Goal: Communication & Community: Answer question/provide support

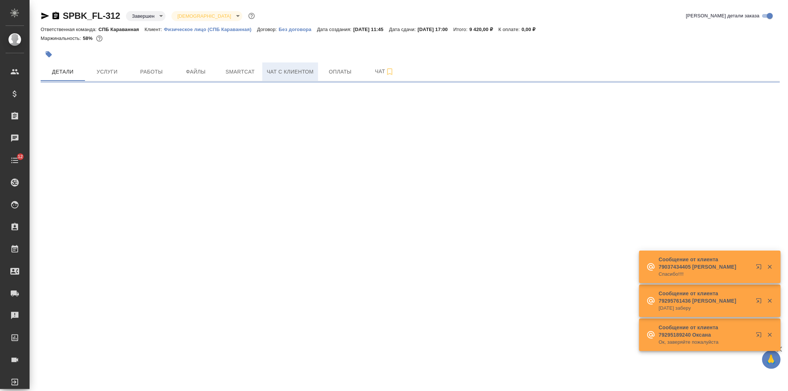
select select "RU"
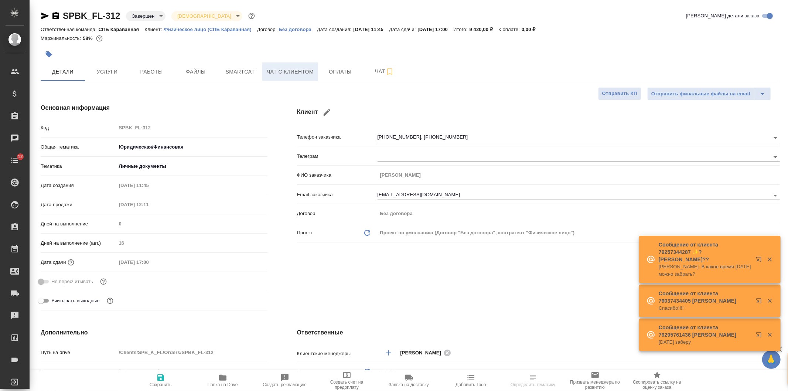
type textarea "x"
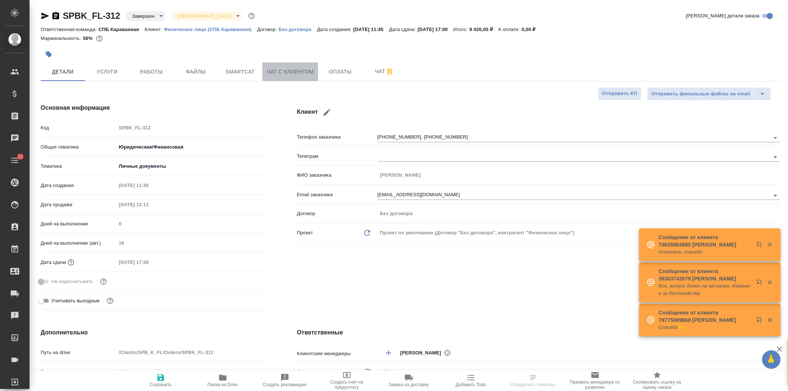
click at [281, 80] on button "Чат с клиентом" at bounding box center [290, 71] width 56 height 18
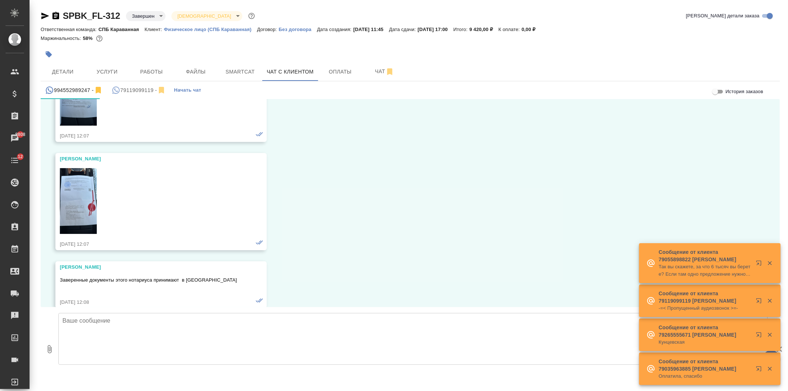
scroll to position [1732, 0]
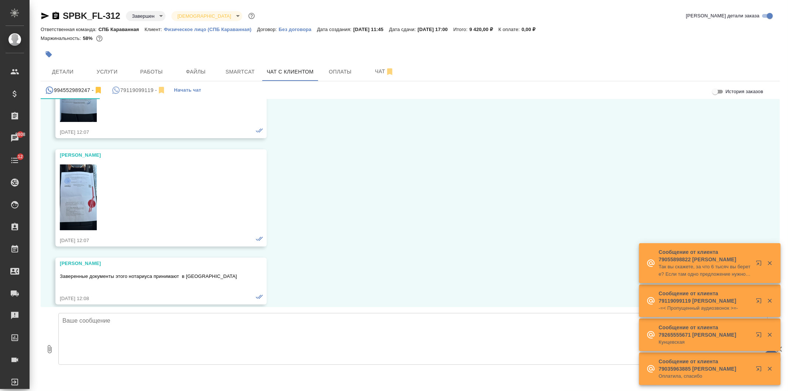
click at [132, 90] on div "79119099119 -" at bounding box center [138, 90] width 54 height 9
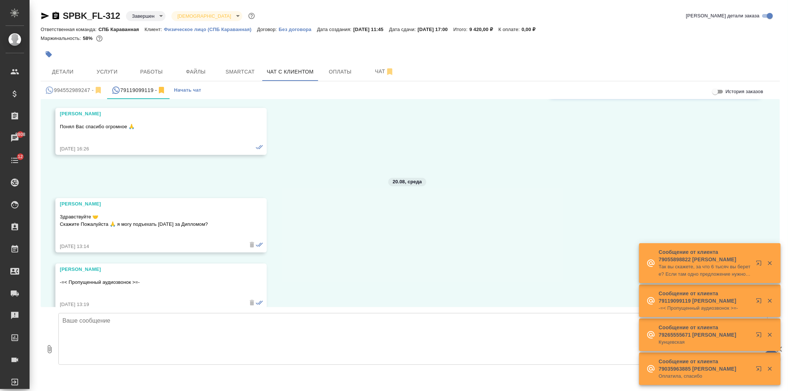
scroll to position [226, 0]
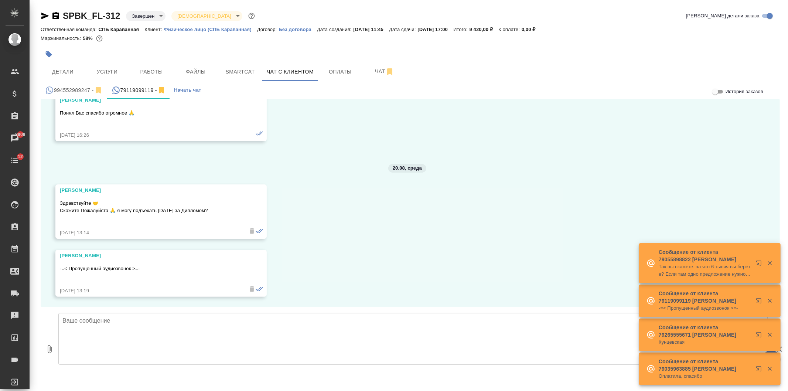
click at [167, 342] on textarea at bounding box center [412, 339] width 709 height 52
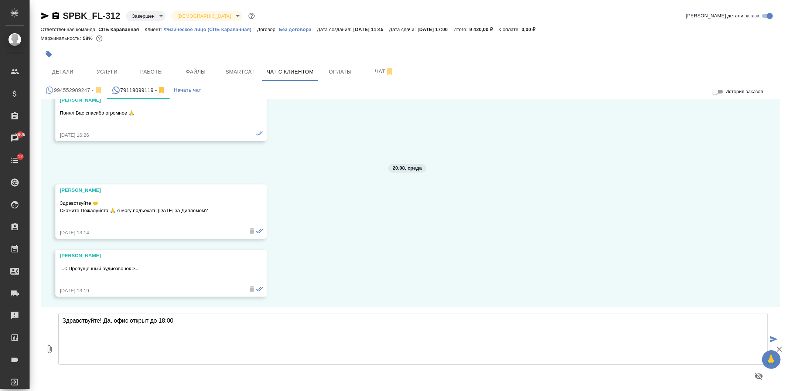
type textarea "Здравствуйте! Да, офис открыт до 18:00"
